Goal: Transaction & Acquisition: Download file/media

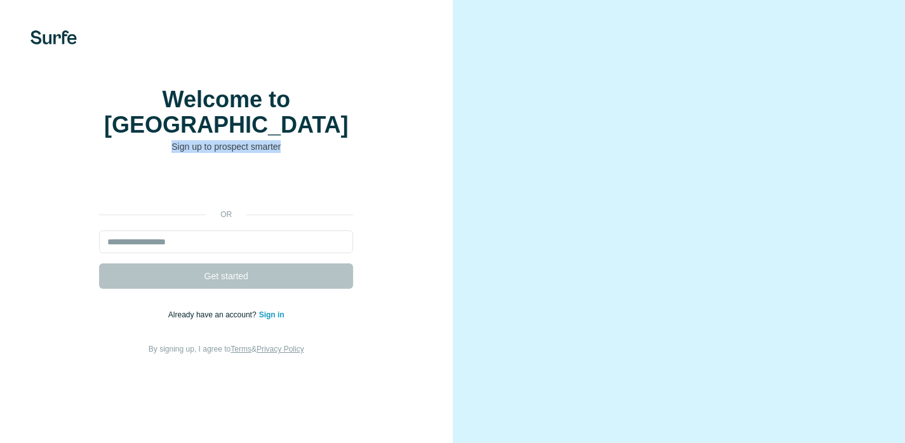
drag, startPoint x: 353, startPoint y: 154, endPoint x: 378, endPoint y: 157, distance: 25.6
click at [394, 158] on div "Welcome to Surfe Sign up to prospect smarter or Get started Already have an acc…" at bounding box center [226, 221] width 402 height 269
click at [380, 156] on div "Welcome to Surfe Sign up to prospect smarter or Get started Already have an acc…" at bounding box center [226, 221] width 402 height 269
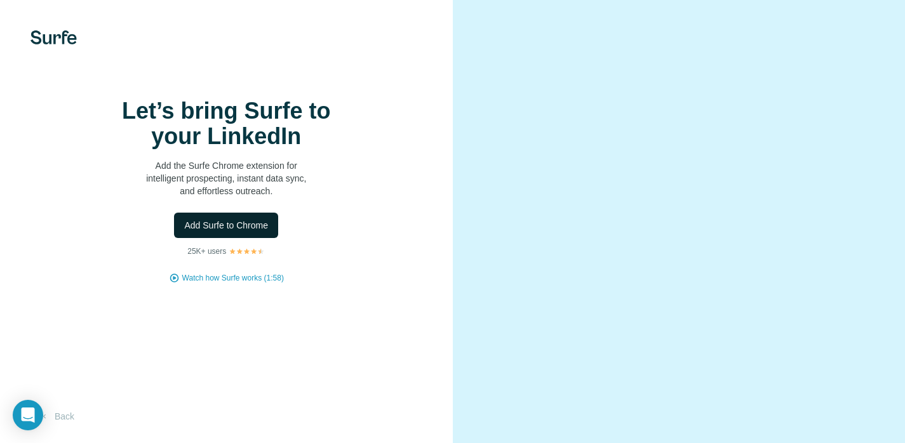
click at [231, 232] on span "Add Surfe to Chrome" at bounding box center [226, 225] width 84 height 13
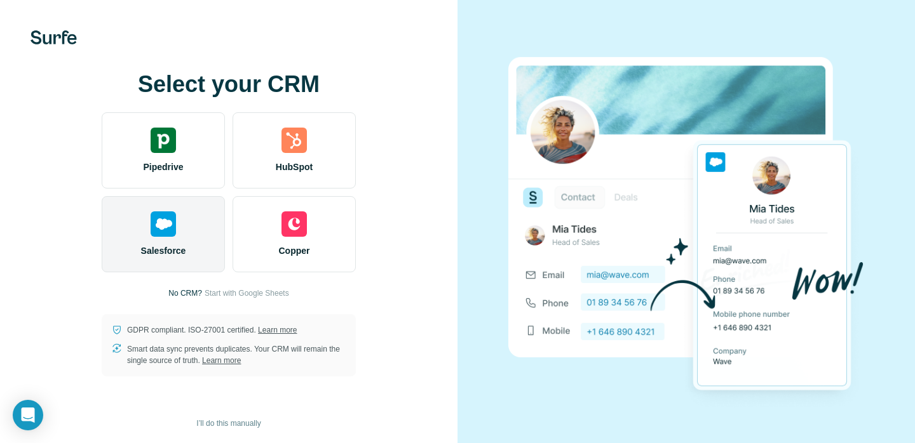
click at [176, 245] on span "Salesforce" at bounding box center [163, 251] width 45 height 13
